Goal: Information Seeking & Learning: Learn about a topic

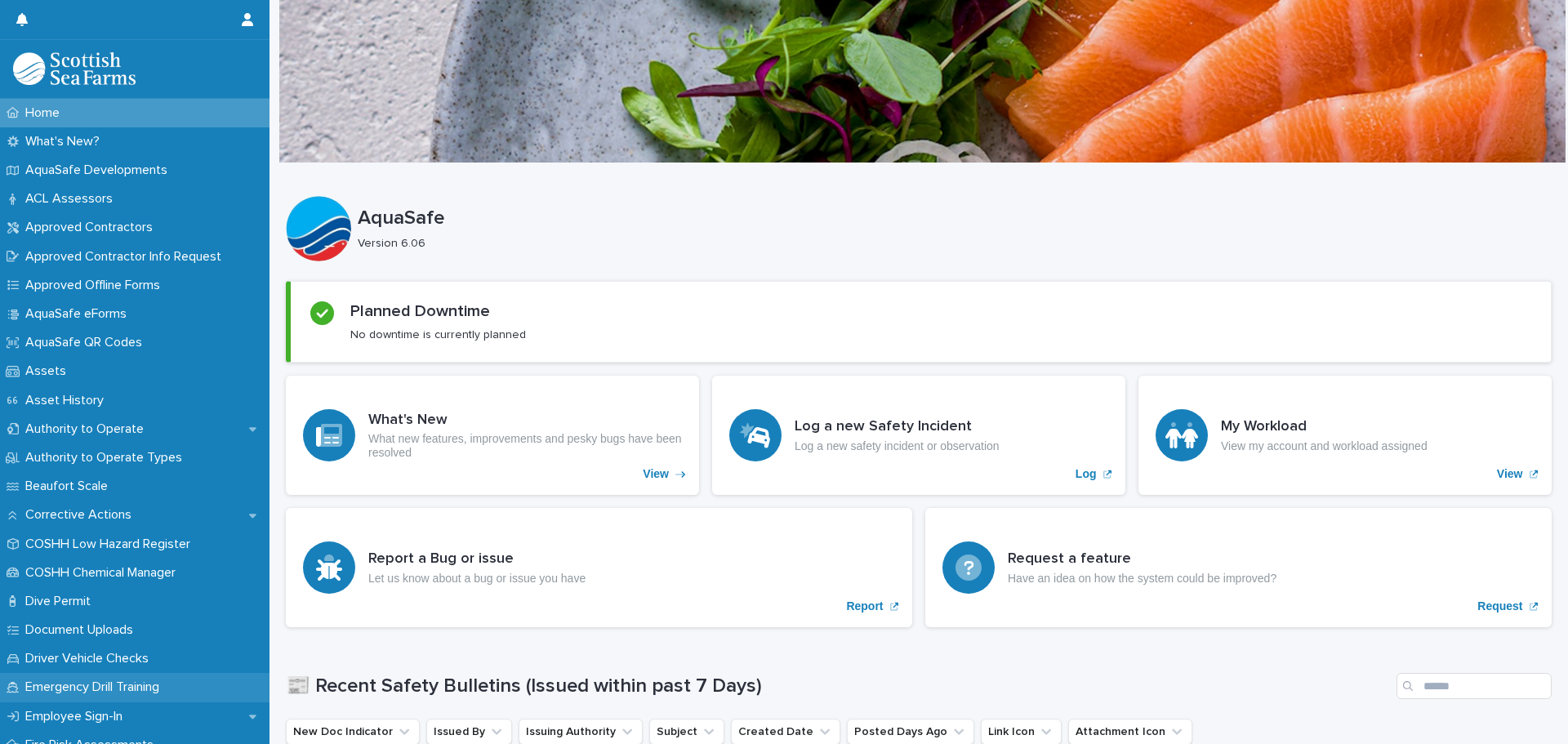
click at [129, 686] on p "Emergency Drill Training" at bounding box center [95, 688] width 153 height 16
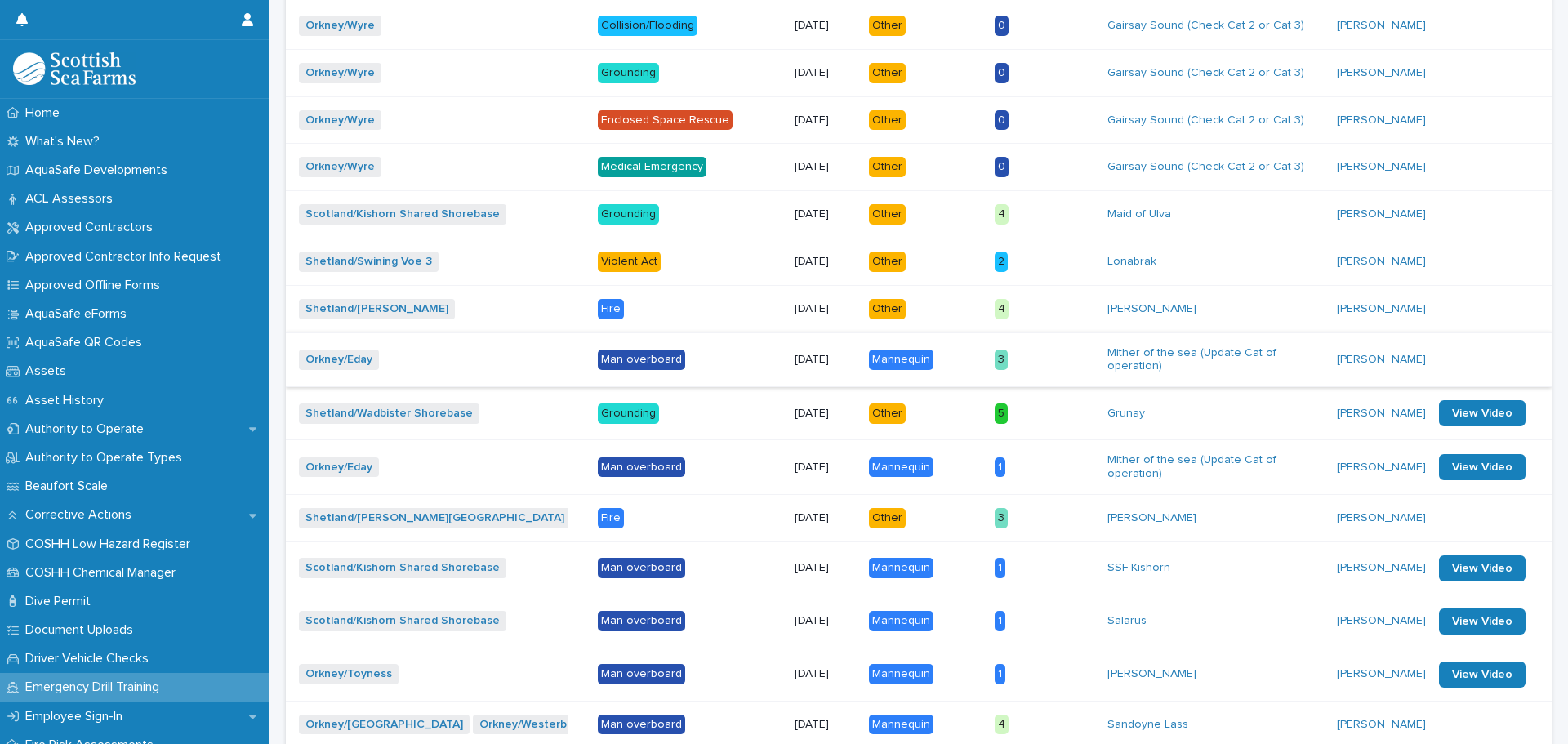
scroll to position [1143, 0]
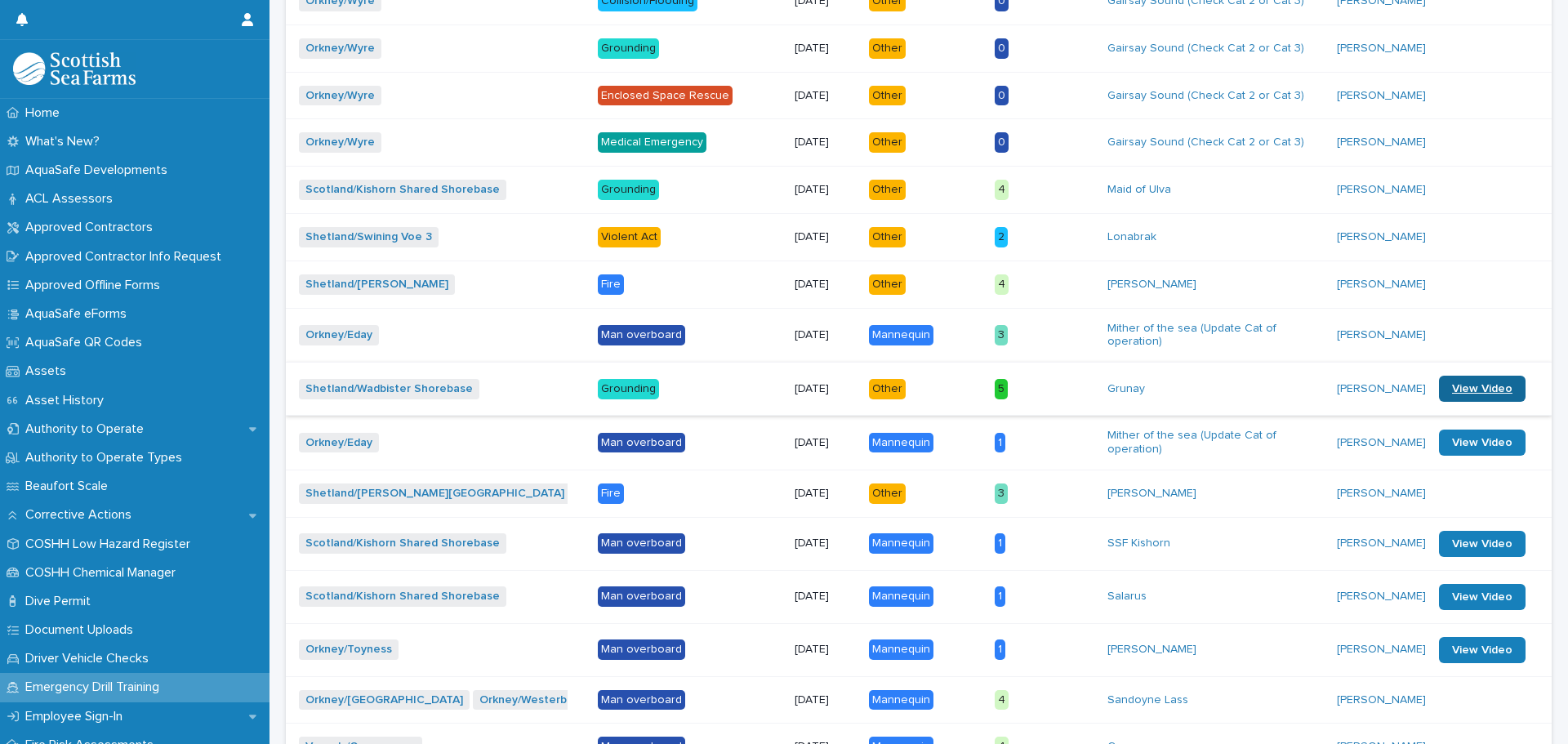
click at [1452, 383] on span "View Video" at bounding box center [1482, 389] width 60 height 12
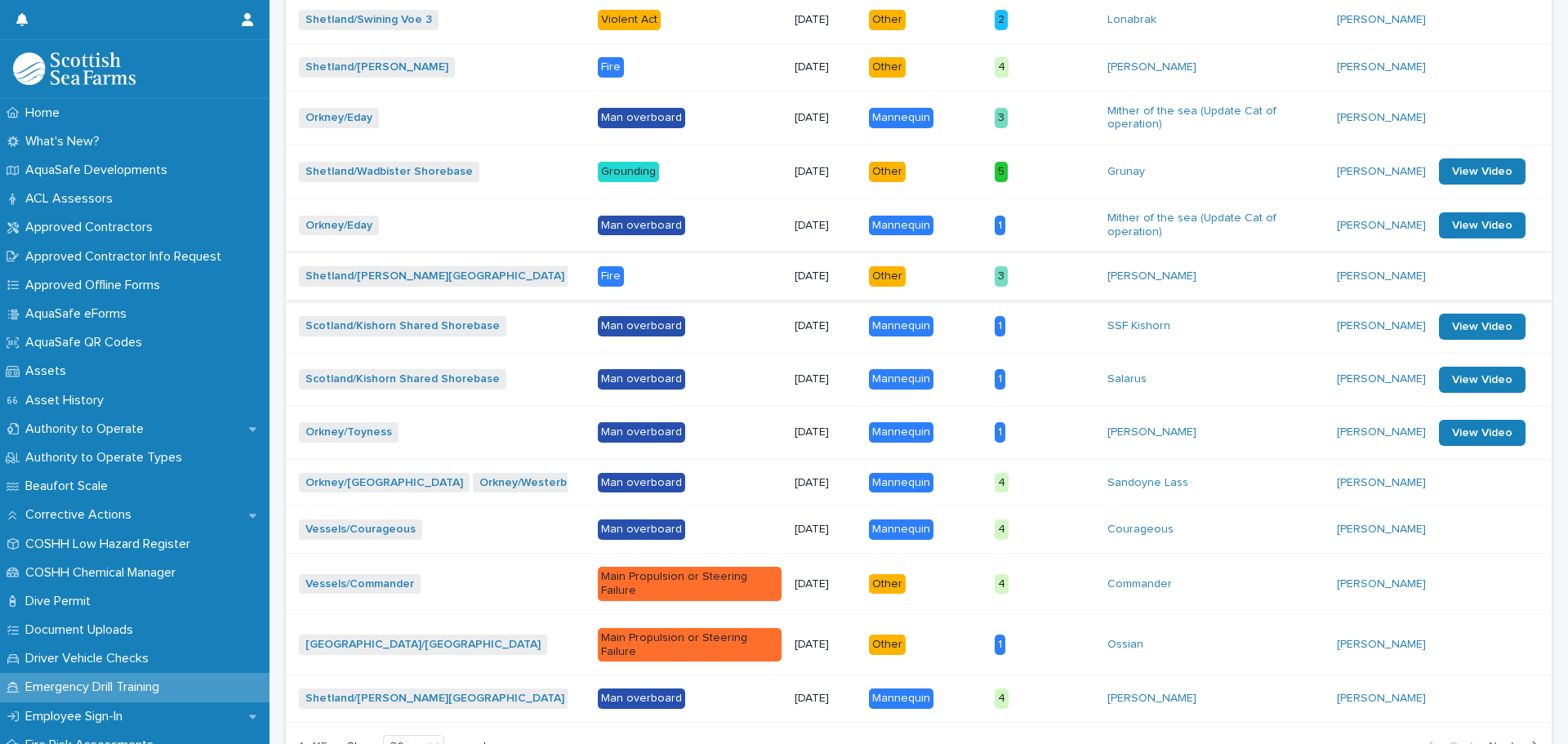
scroll to position [1388, 0]
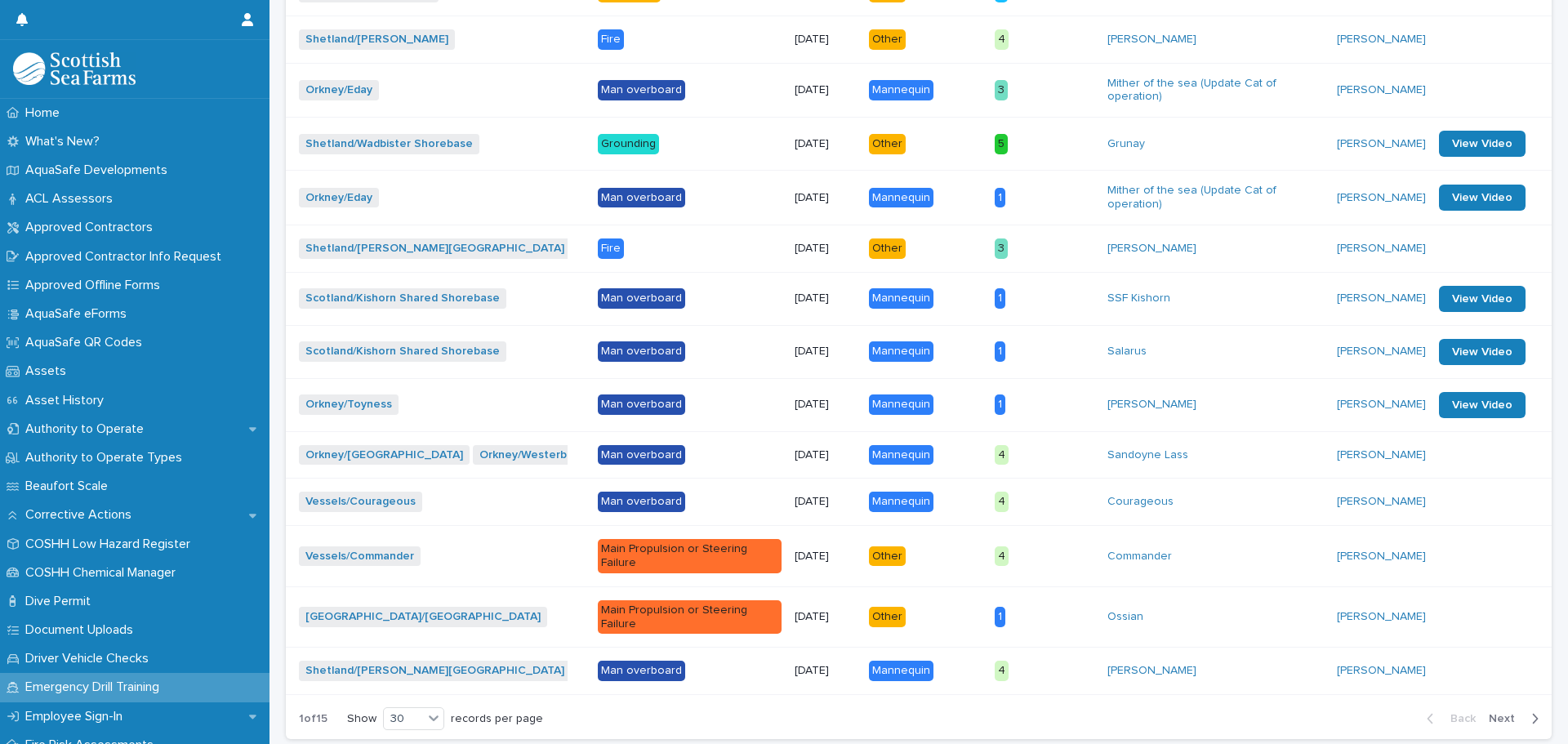
click at [1496, 713] on span "Next" at bounding box center [1507, 719] width 36 height 12
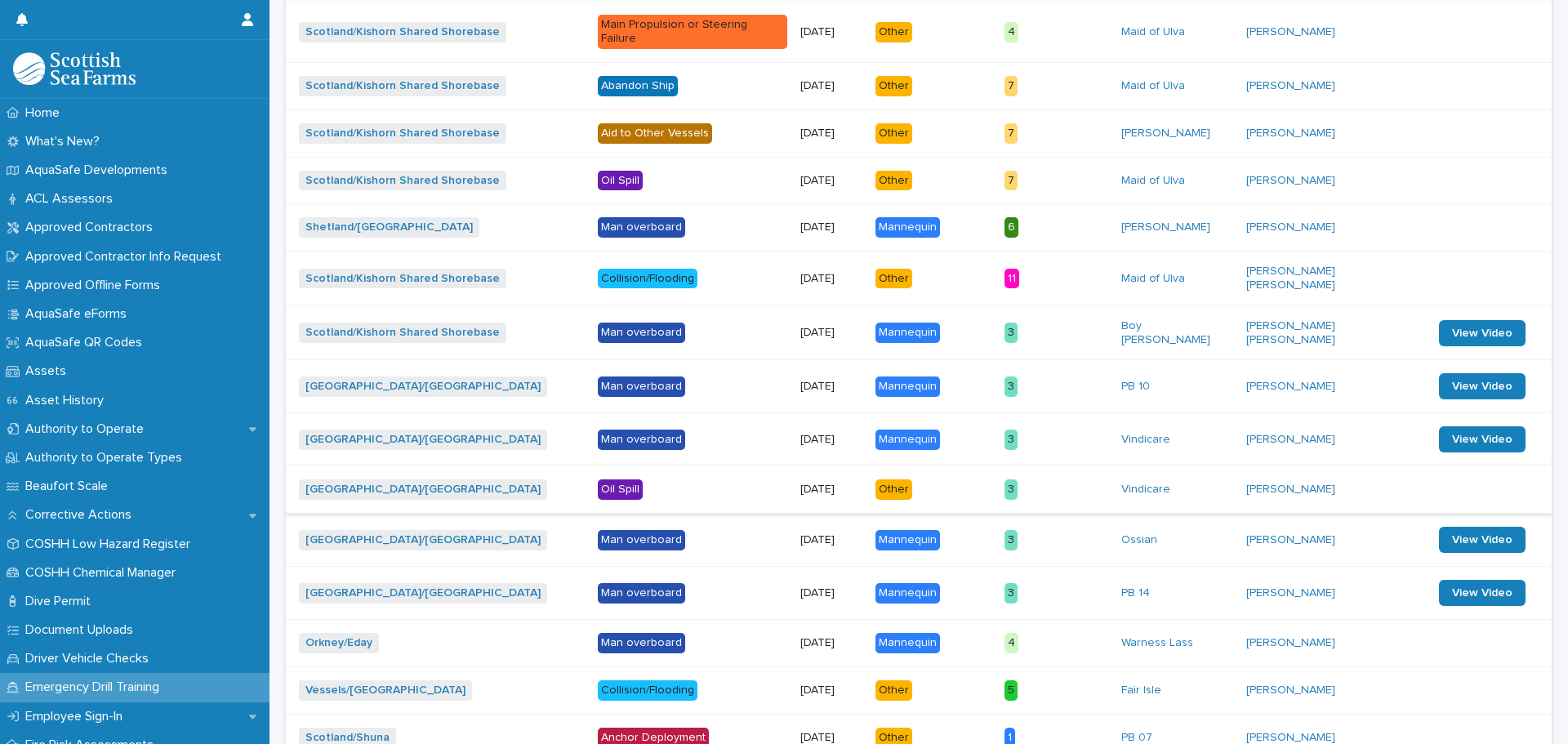
scroll to position [1388, 0]
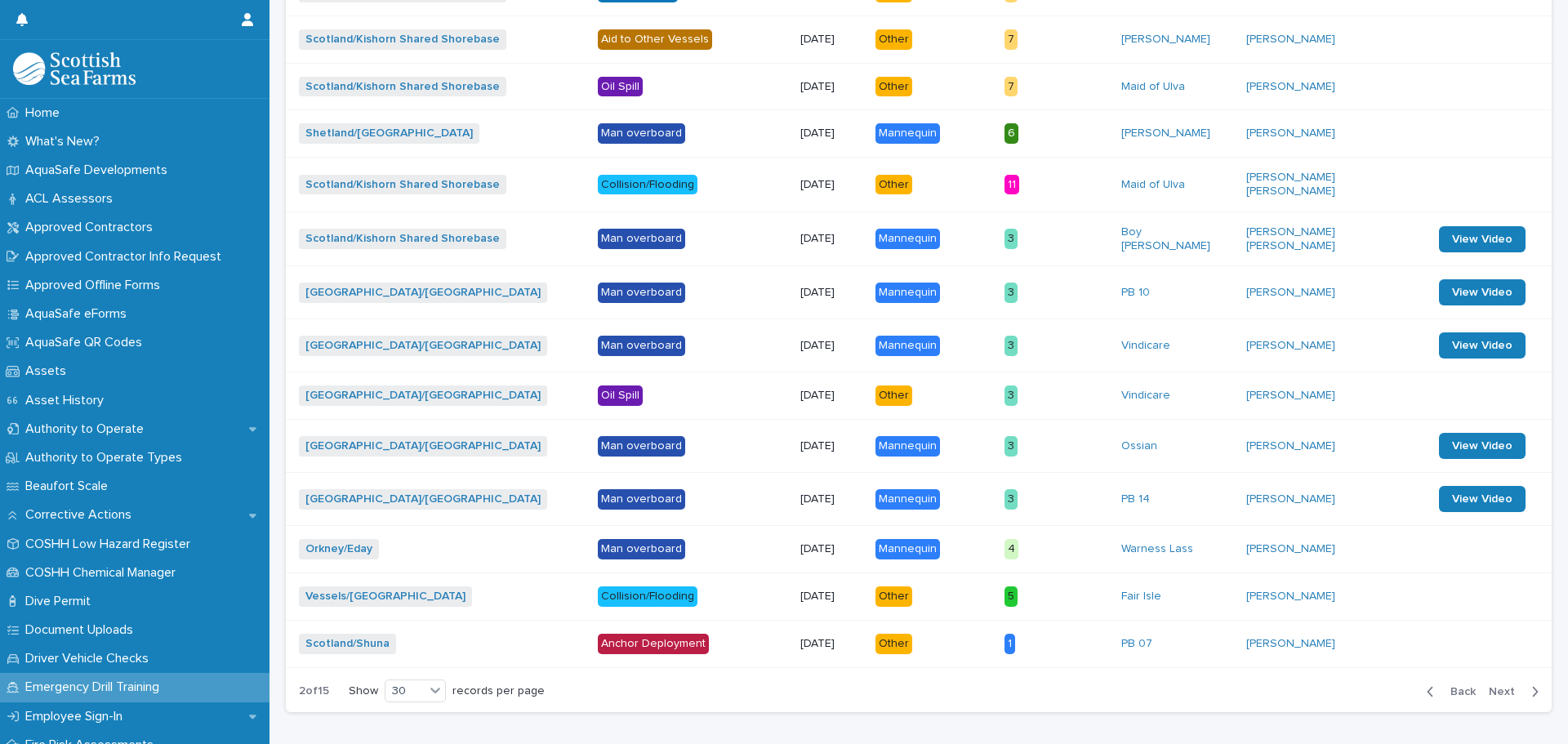
click at [1490, 686] on span "Next" at bounding box center [1507, 692] width 36 height 12
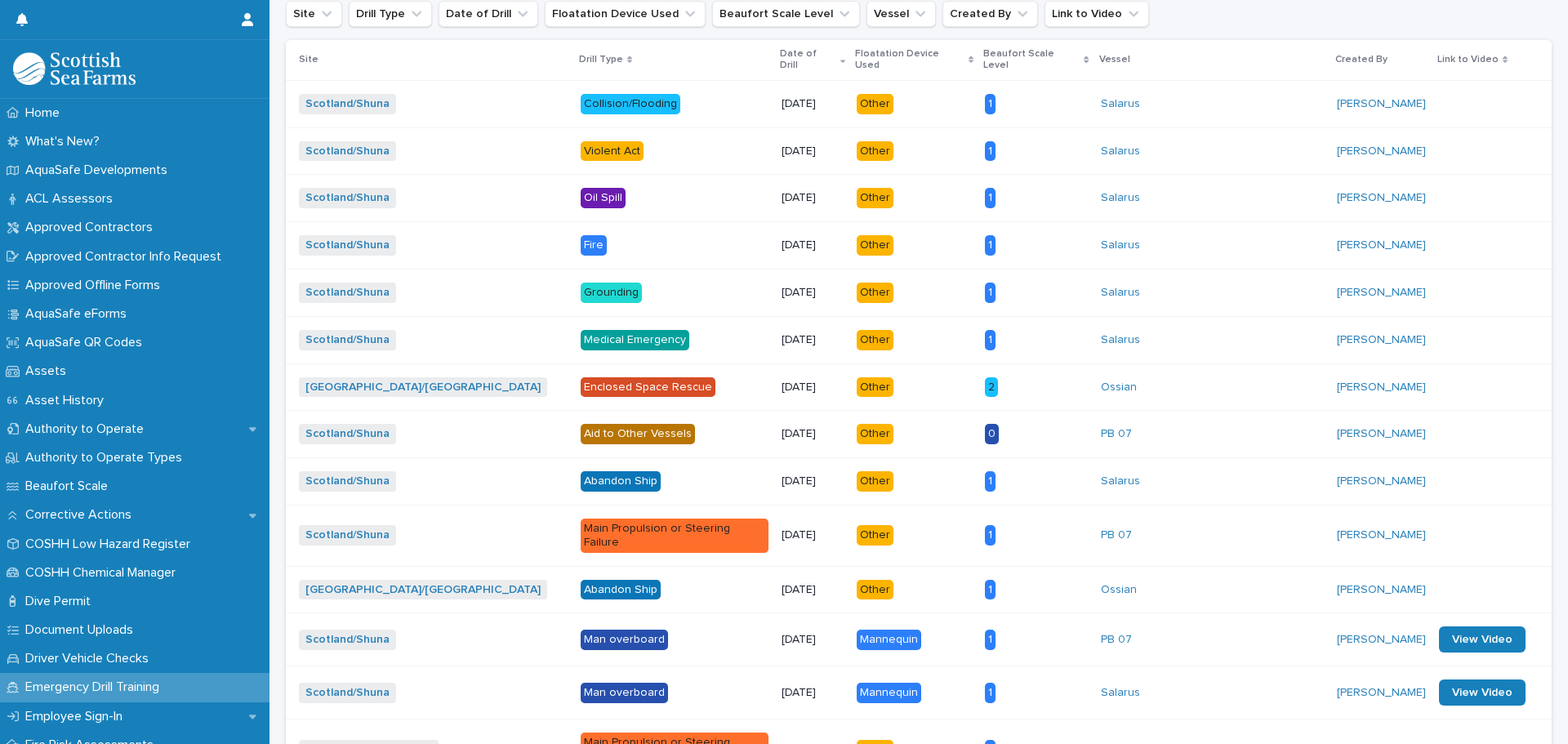
scroll to position [408, 0]
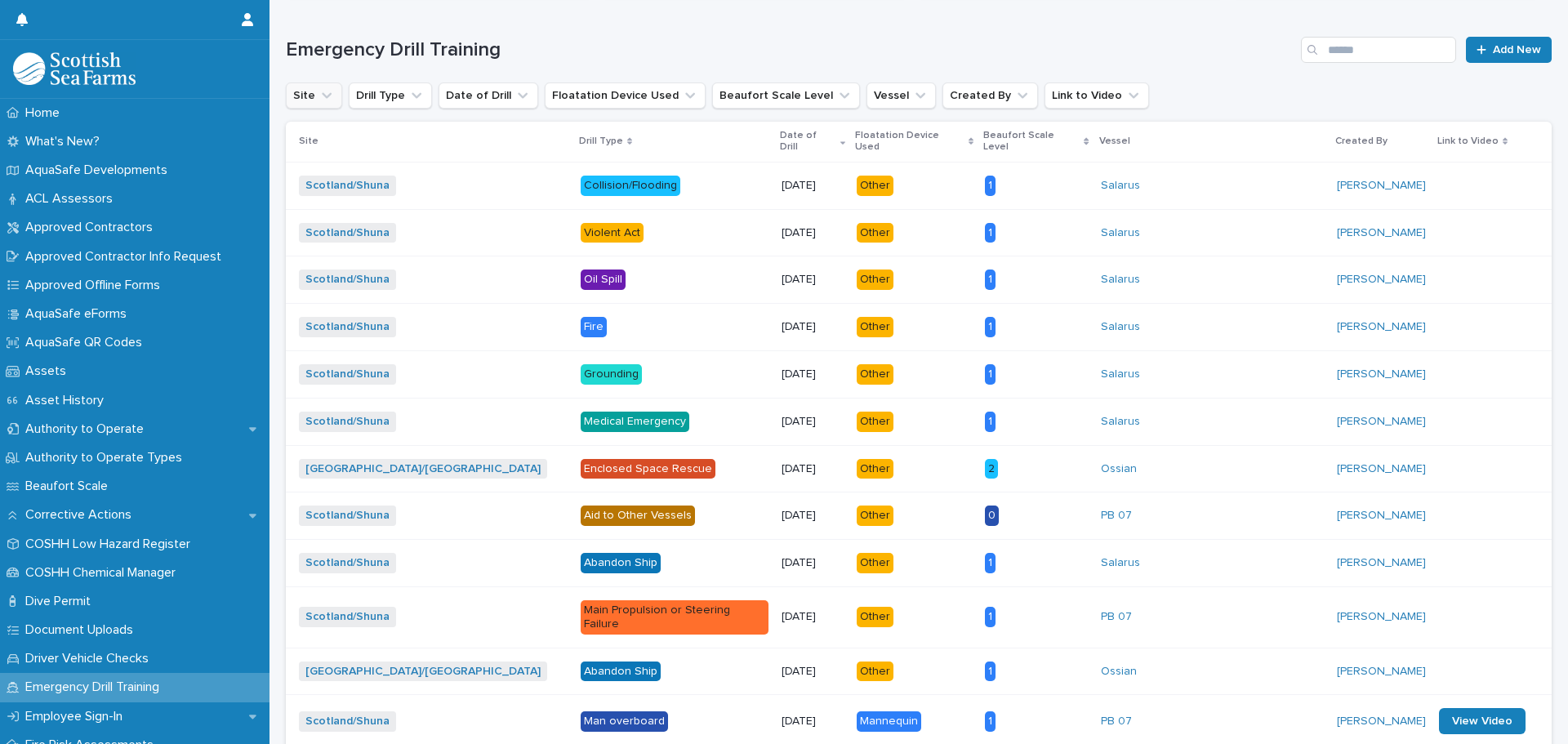
click at [318, 97] on icon "Site" at bounding box center [326, 95] width 17 height 17
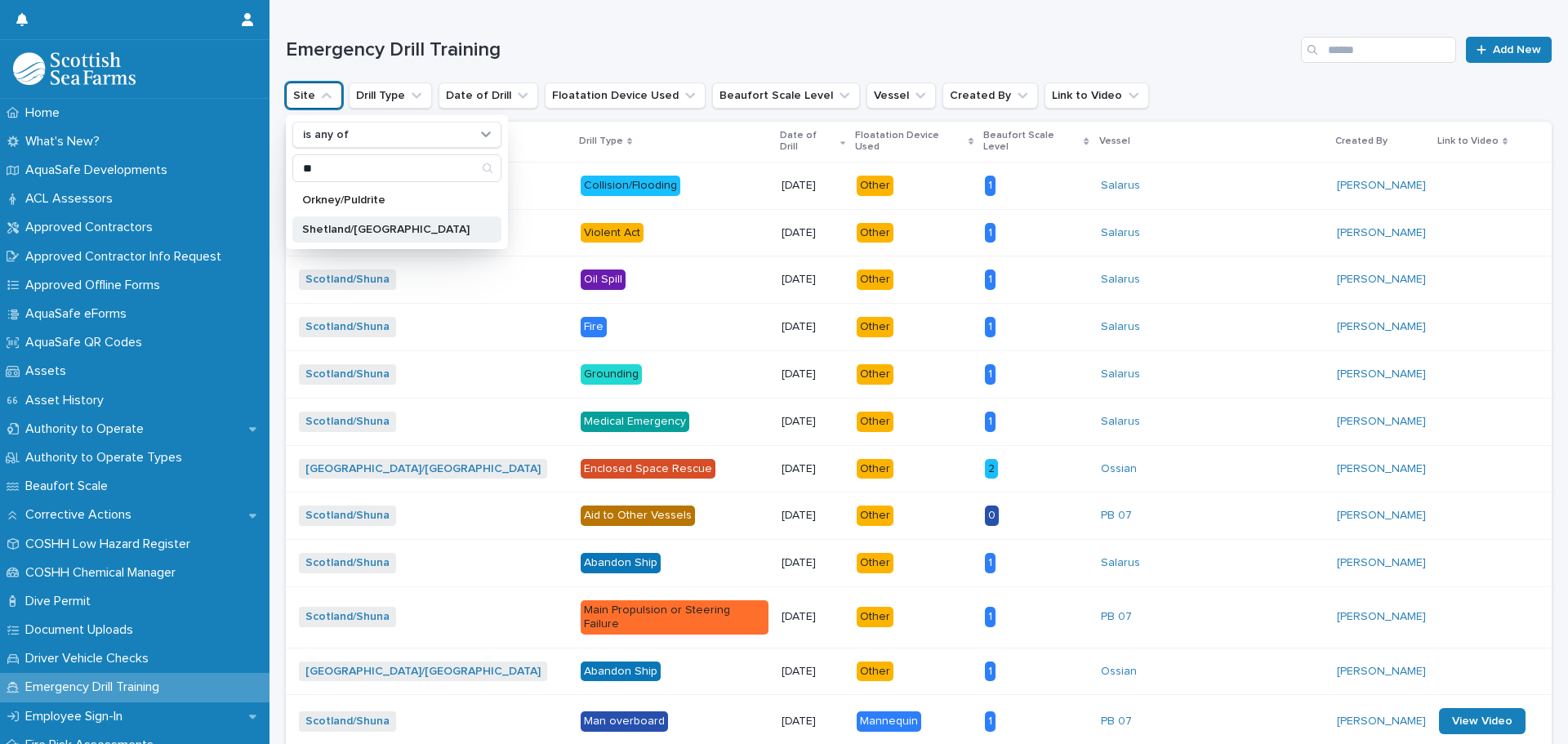
type input "**"
click at [416, 232] on p "Shetland/[GEOGRAPHIC_DATA]" at bounding box center [388, 229] width 173 height 12
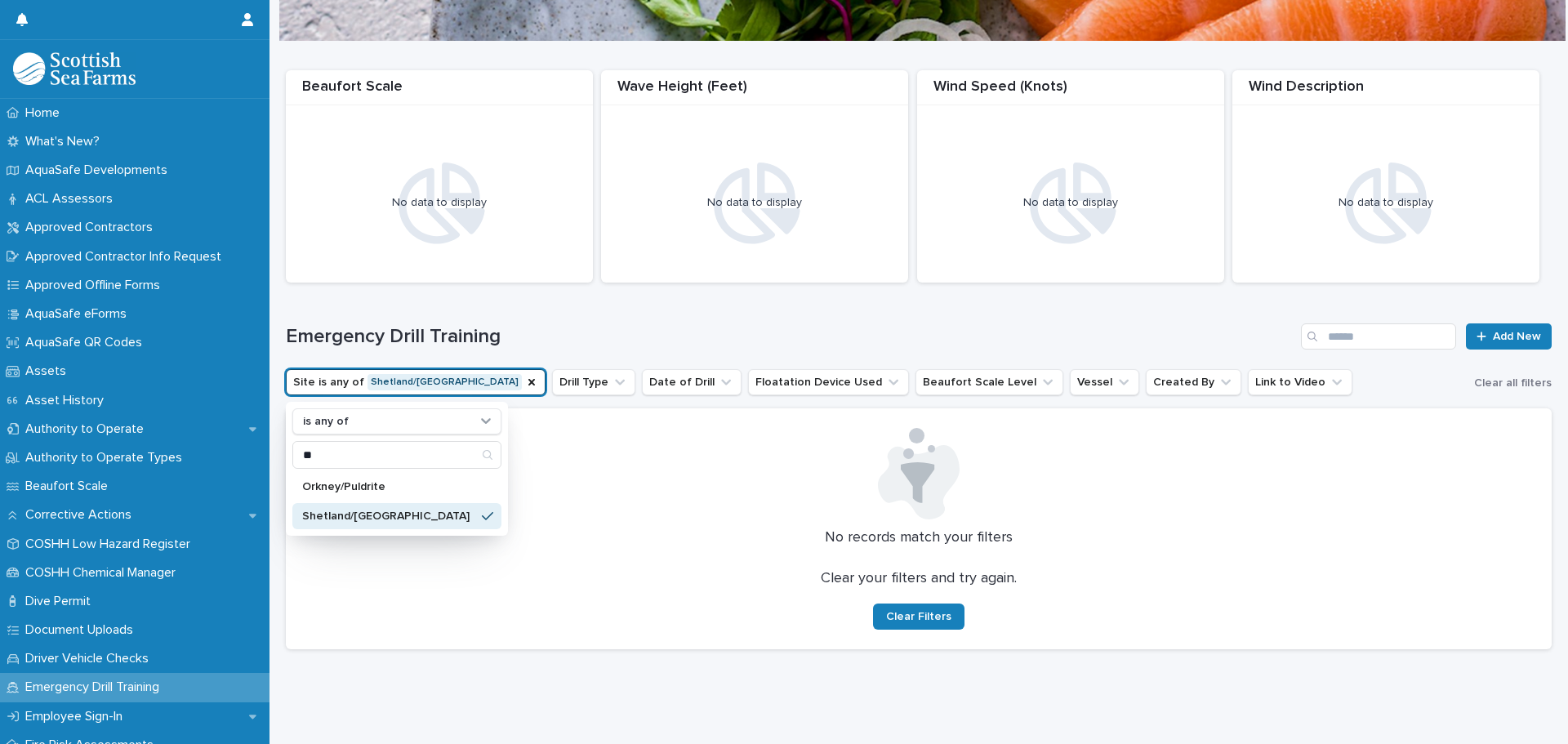
scroll to position [134, 0]
click at [656, 455] on div at bounding box center [919, 473] width 1227 height 92
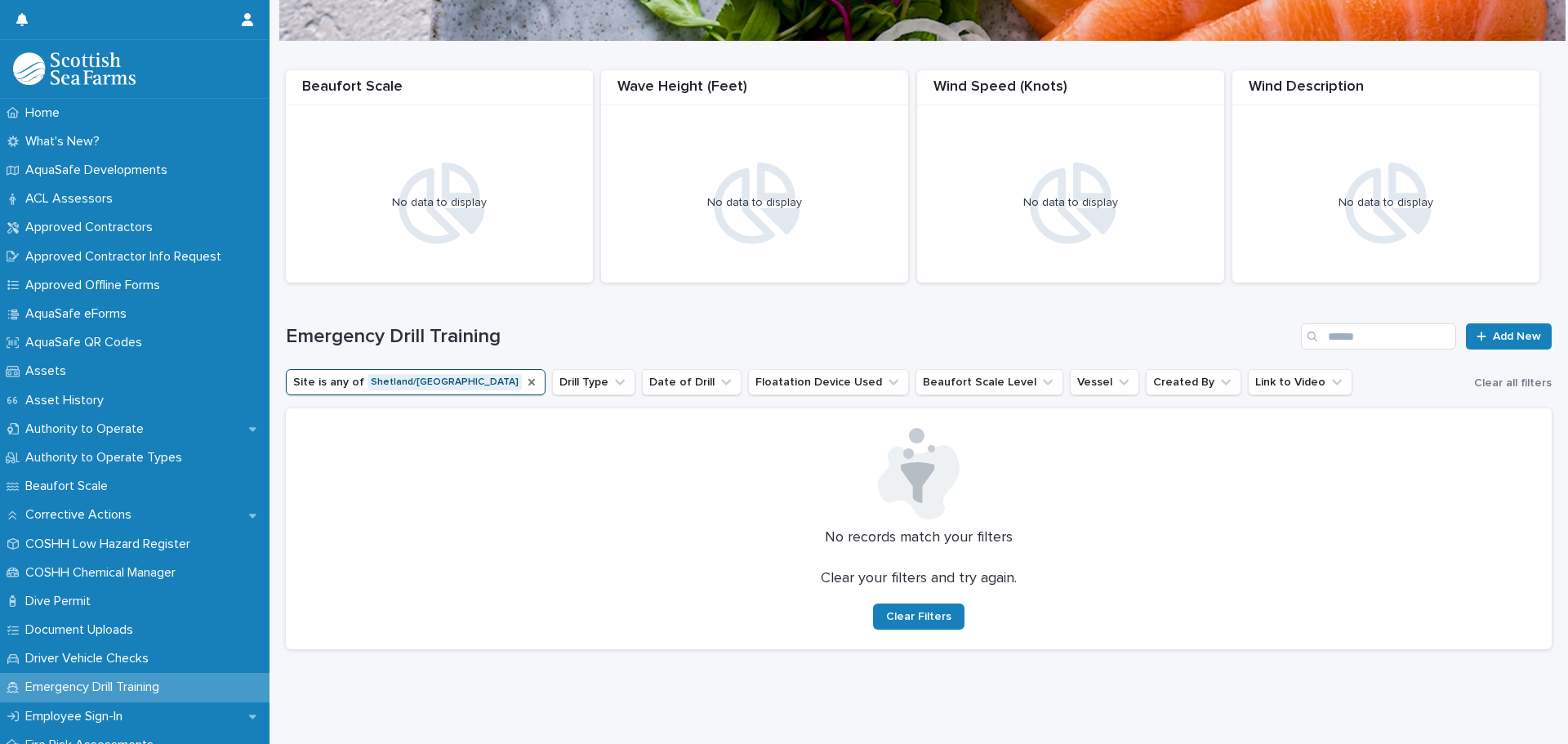
click at [526, 375] on icon "Site" at bounding box center [532, 381] width 13 height 13
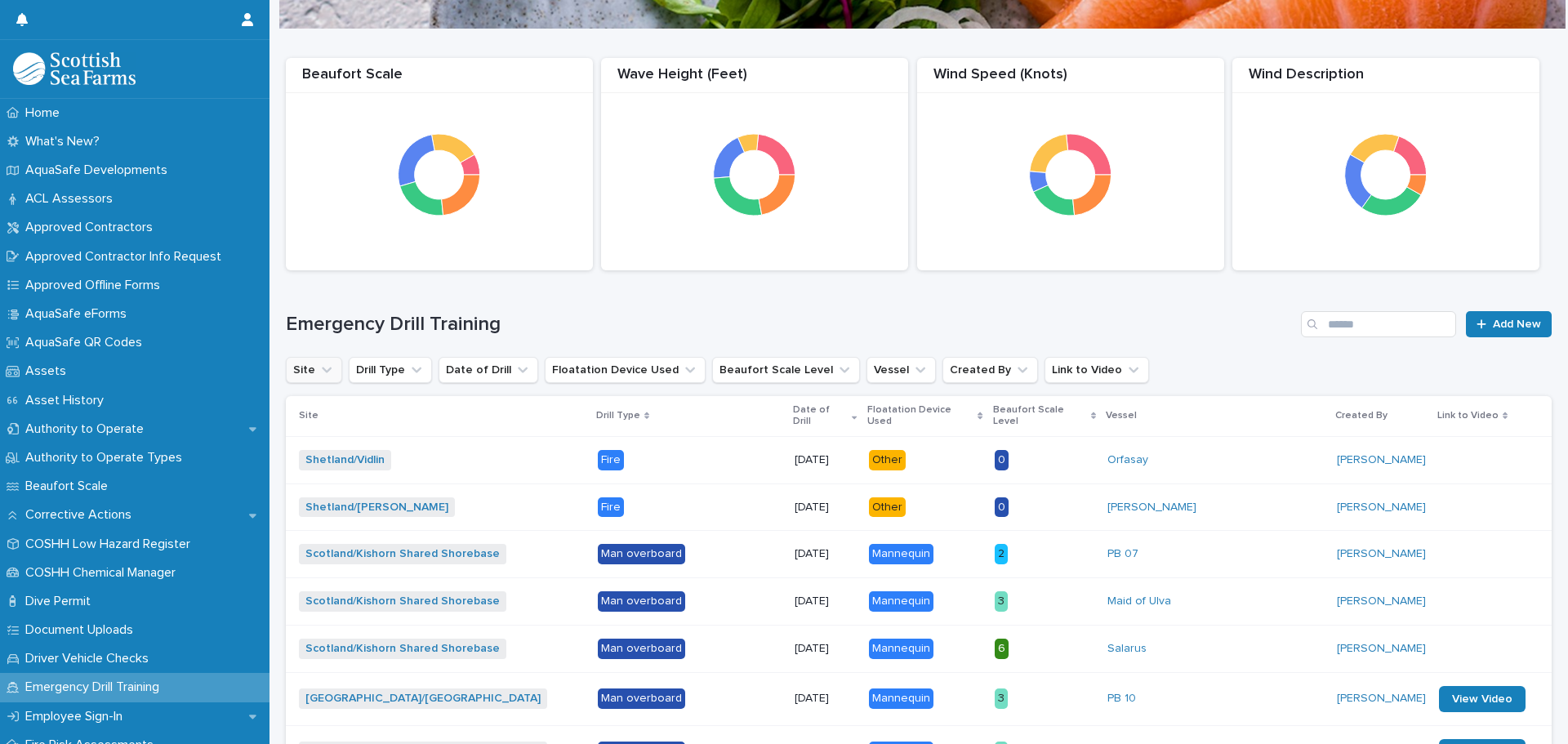
click at [329, 372] on icon "Site" at bounding box center [326, 370] width 17 height 17
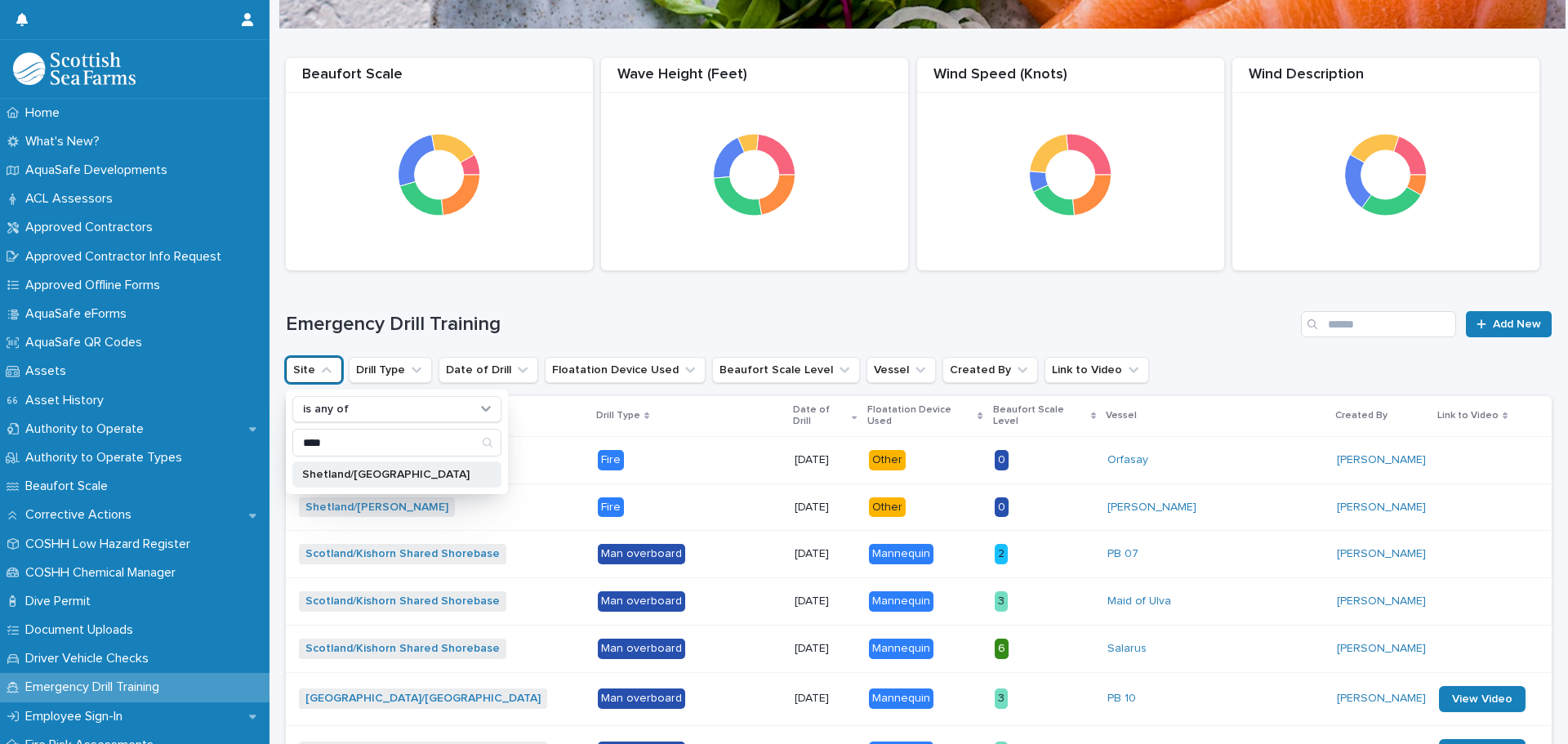
type input "****"
click at [390, 473] on p "Shetland/[GEOGRAPHIC_DATA]" at bounding box center [388, 474] width 173 height 12
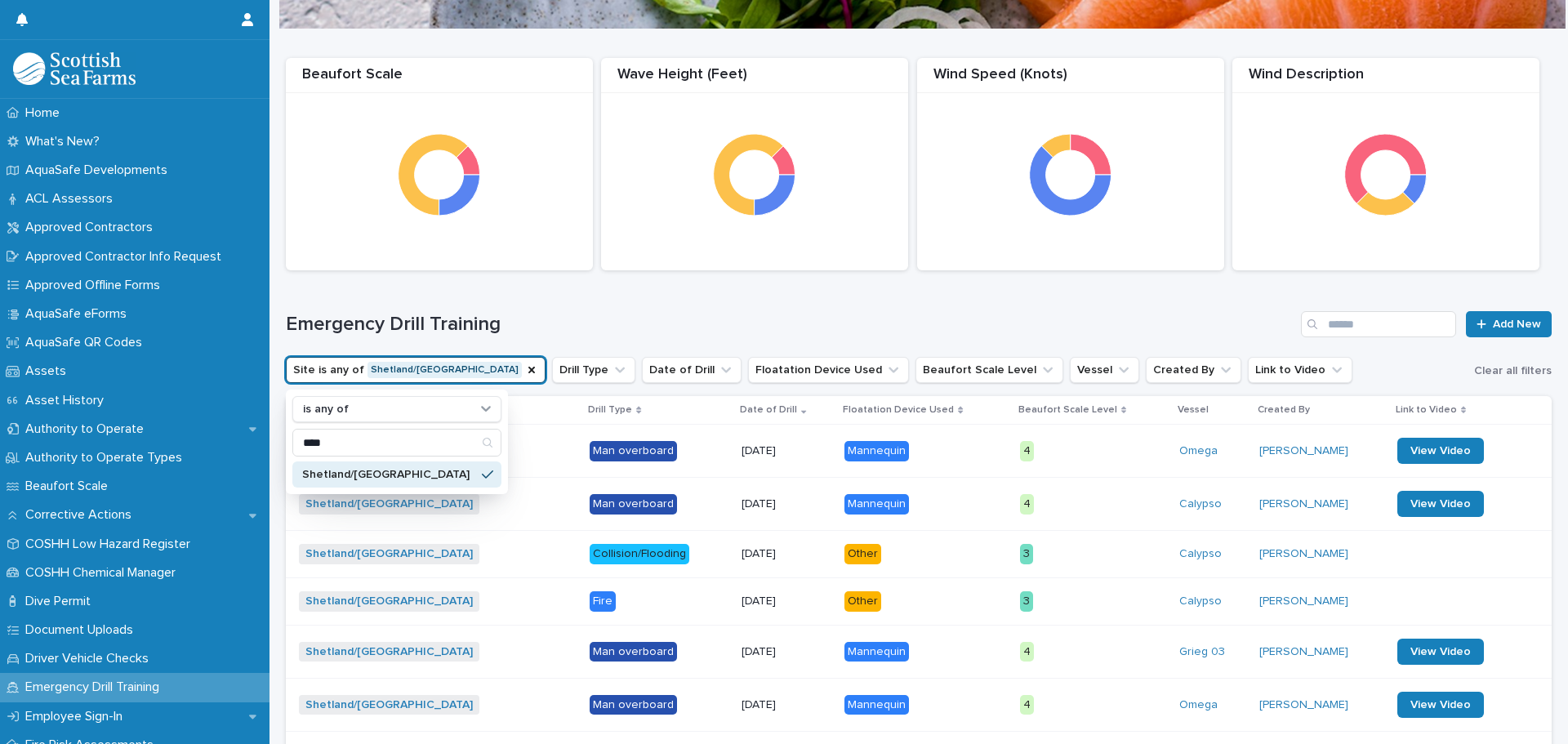
click at [685, 307] on div "Emergency Drill Training Add New" at bounding box center [918, 317] width 1266 height 78
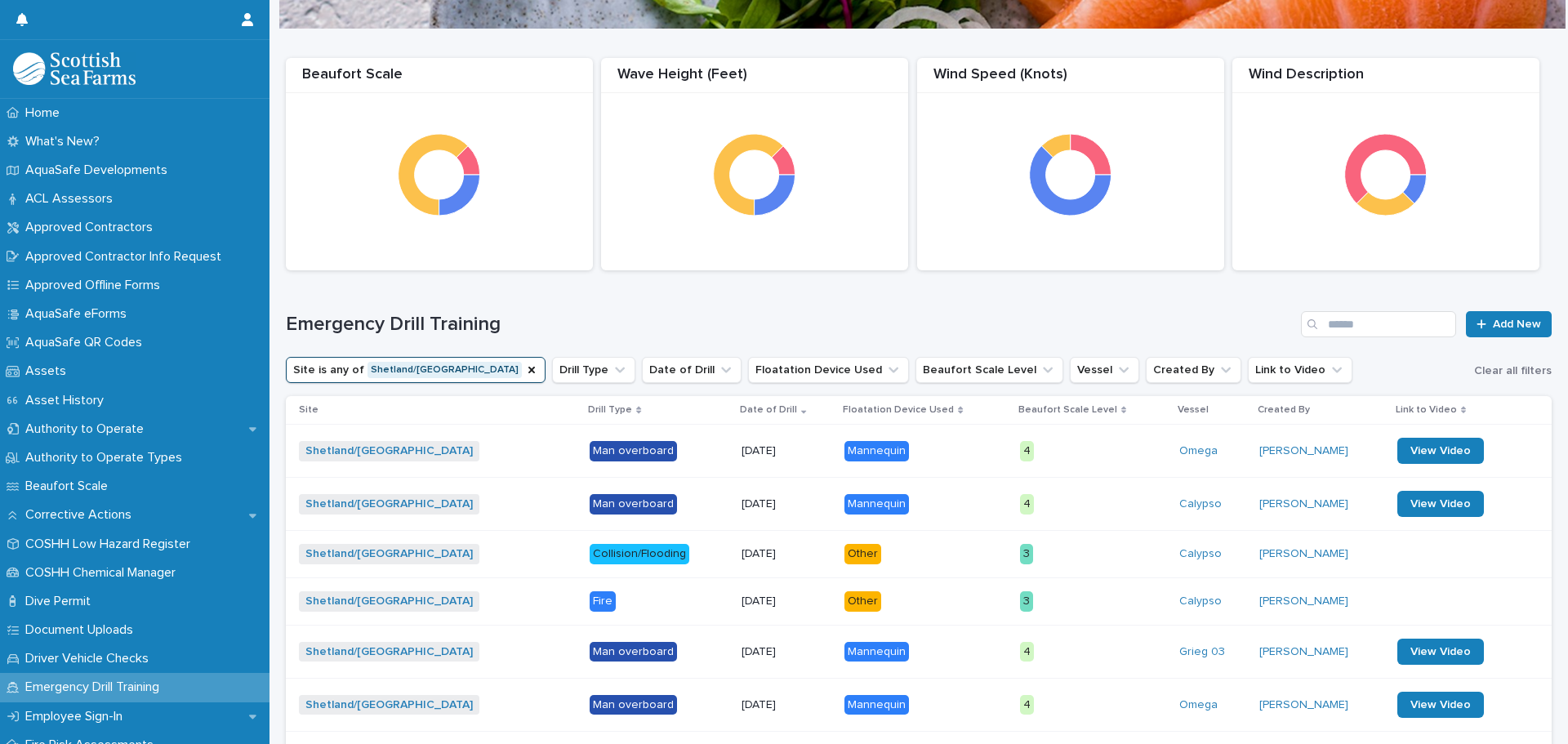
click at [1107, 501] on p "4" at bounding box center [1093, 504] width 146 height 21
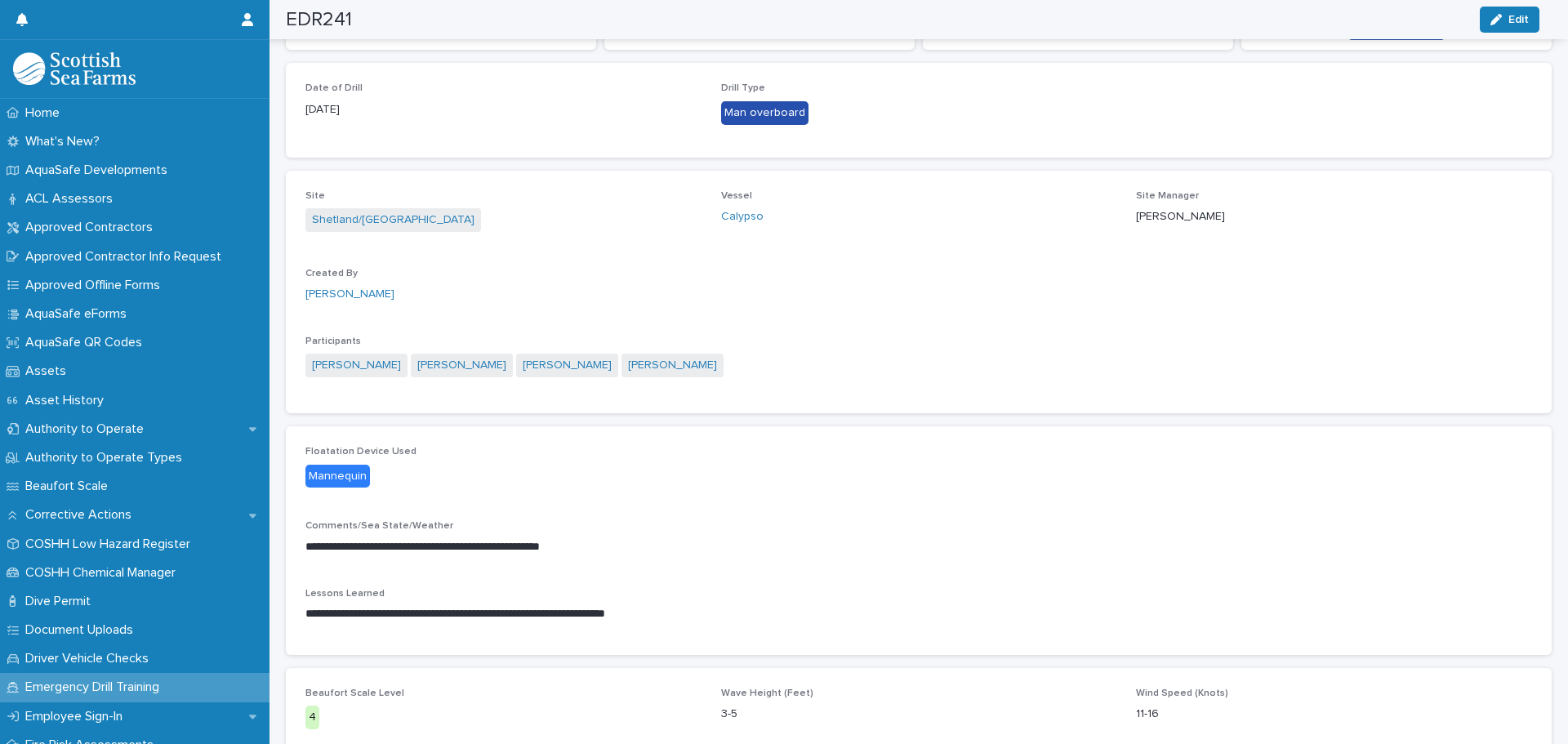
scroll to position [40, 0]
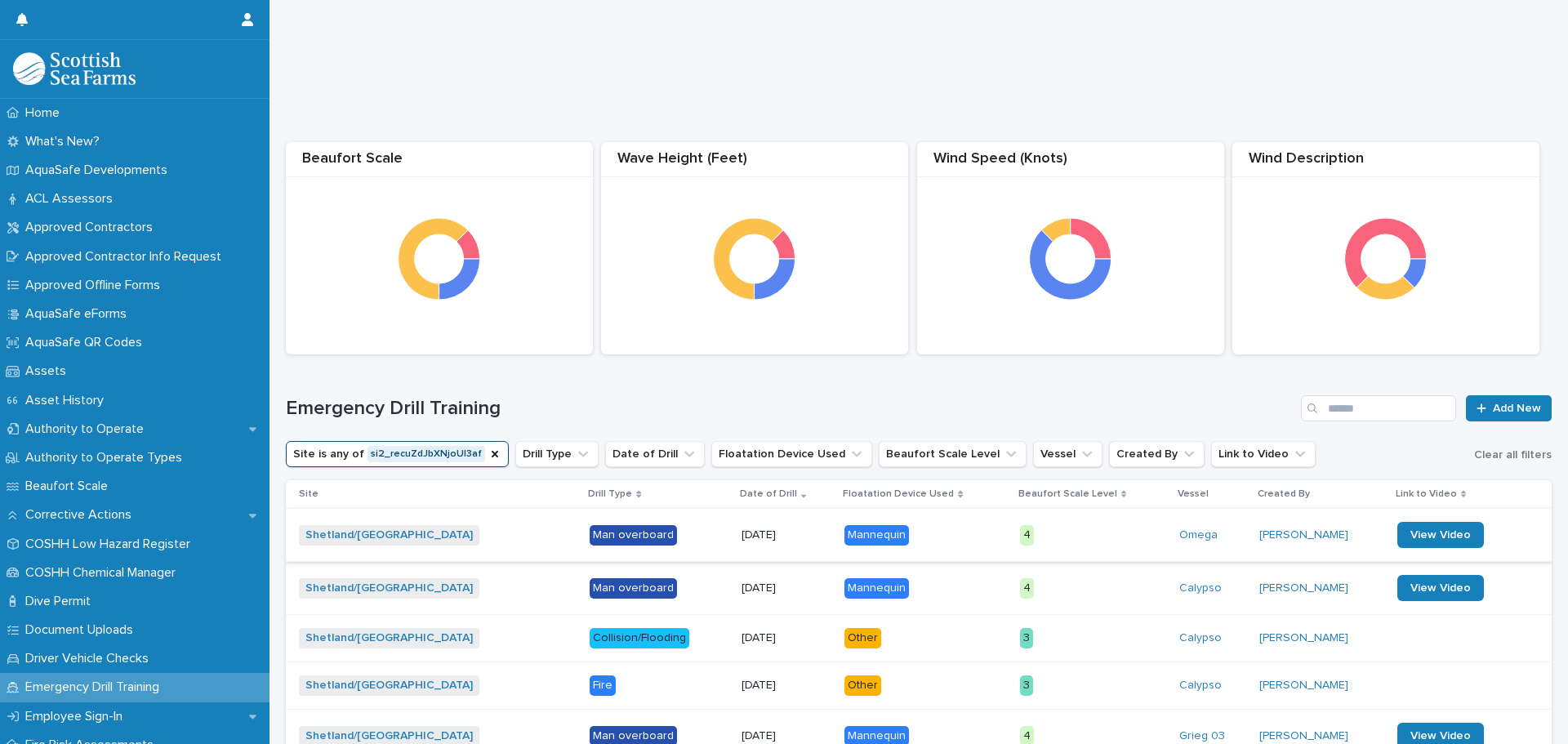
scroll to position [245, 0]
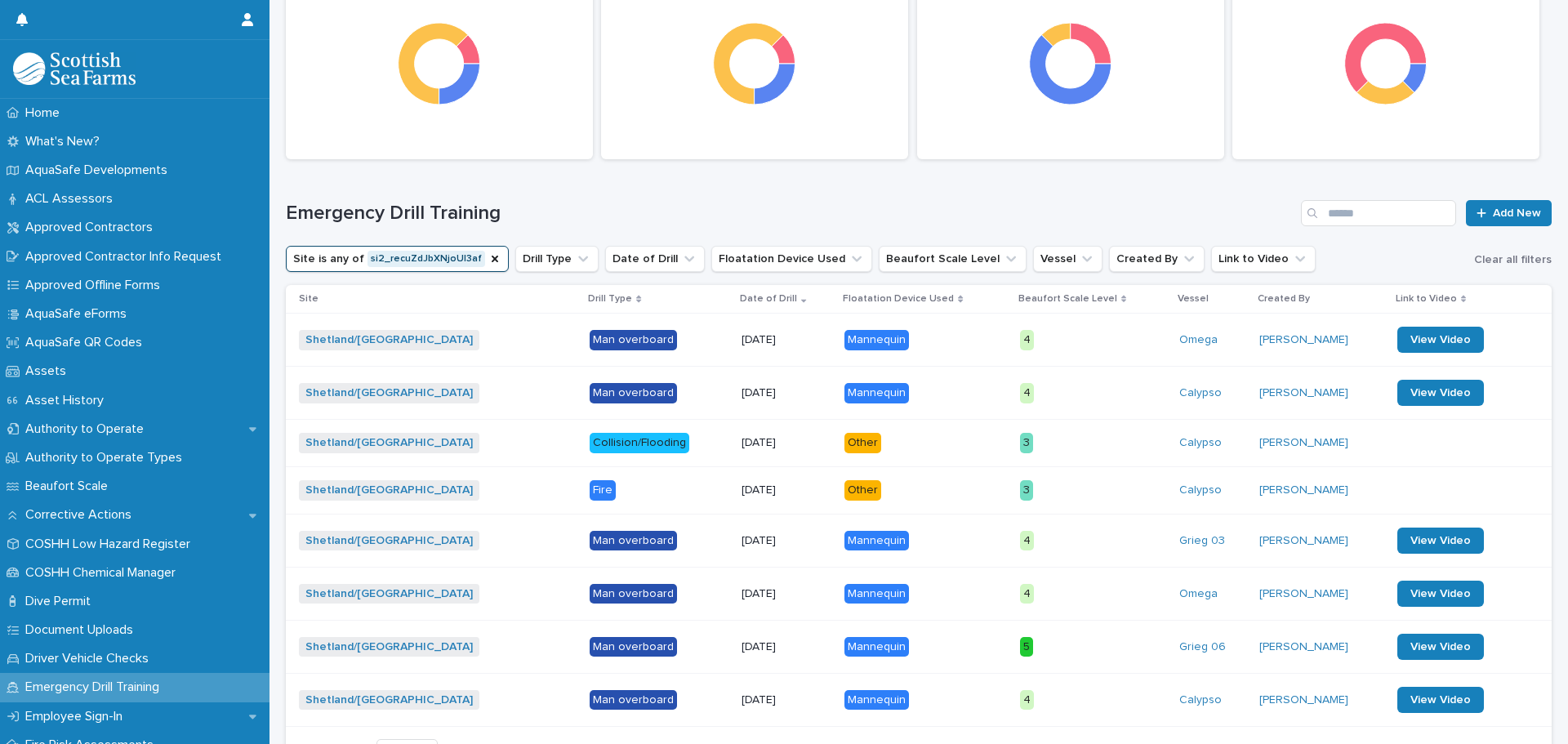
click at [1030, 451] on p "3" at bounding box center [1093, 443] width 146 height 21
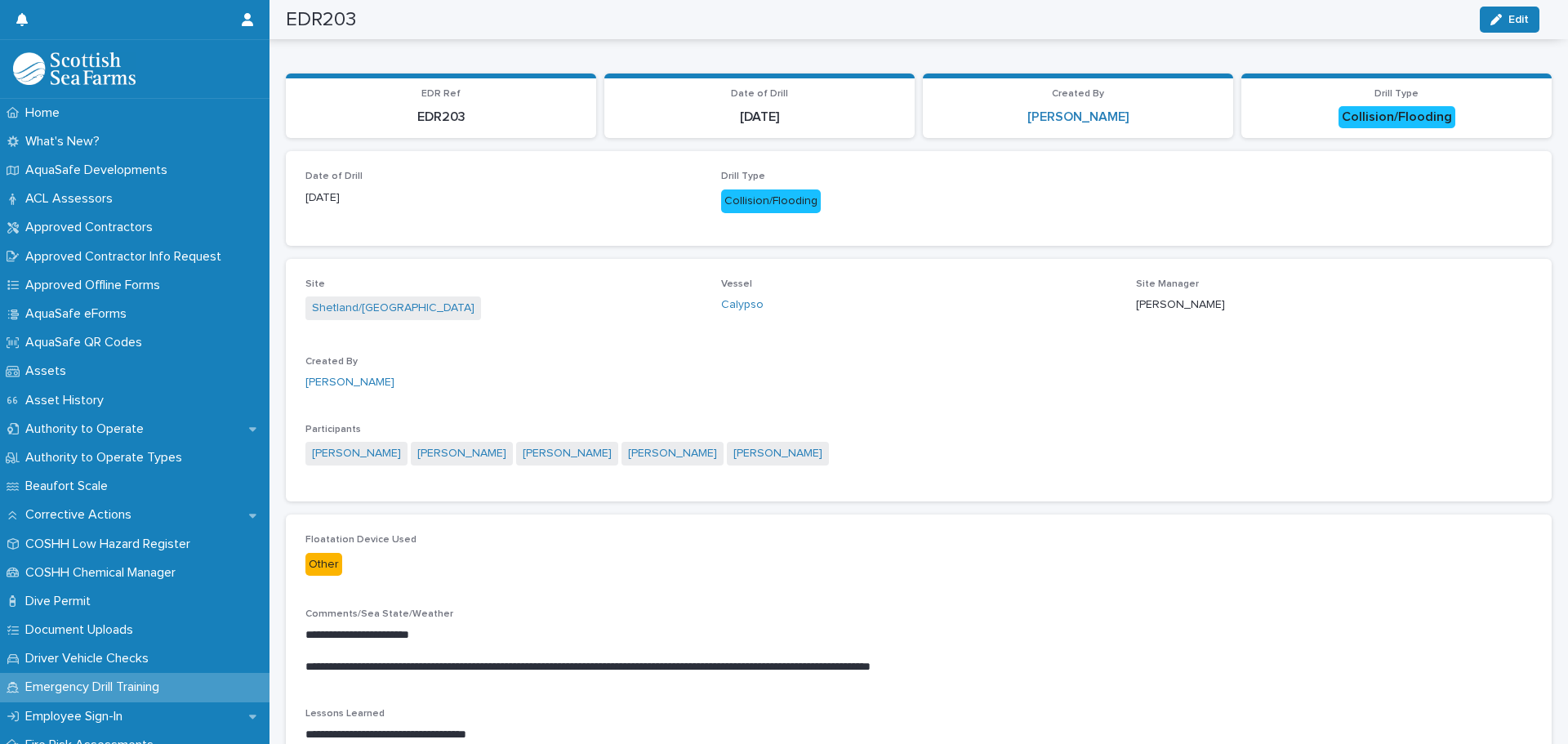
scroll to position [38, 0]
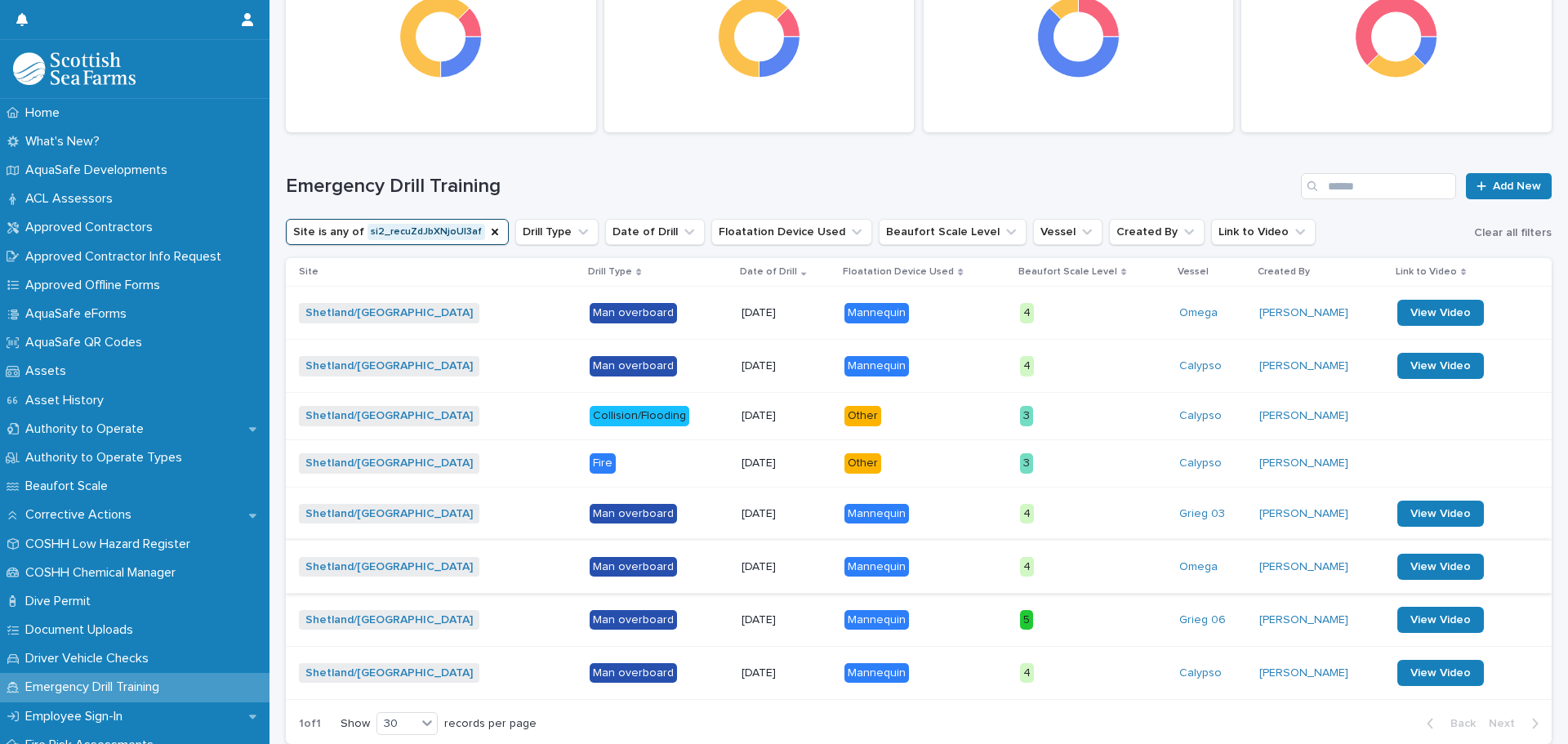
scroll to position [245, 0]
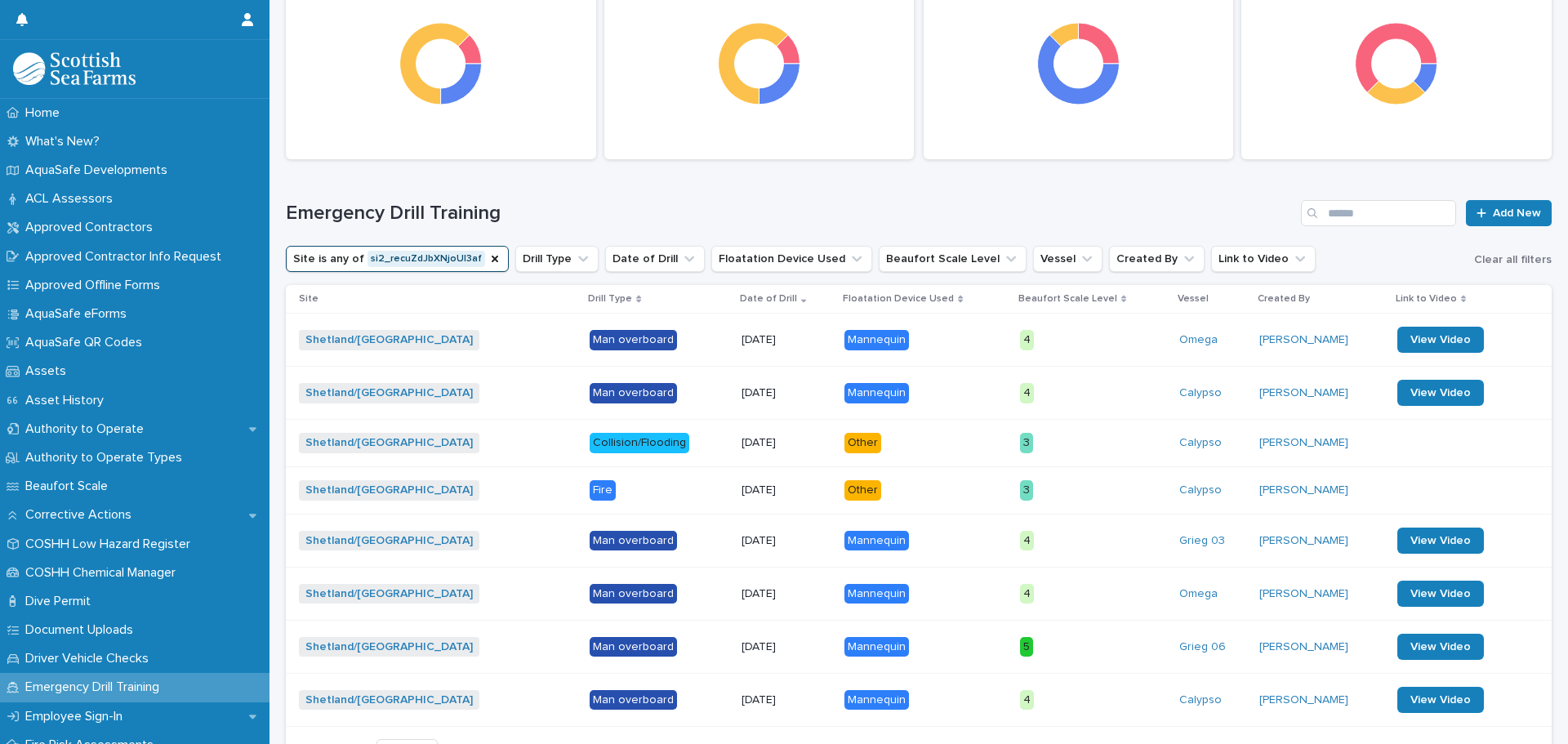
click at [648, 492] on p "Fire" at bounding box center [659, 490] width 139 height 21
